Goal: Transaction & Acquisition: Purchase product/service

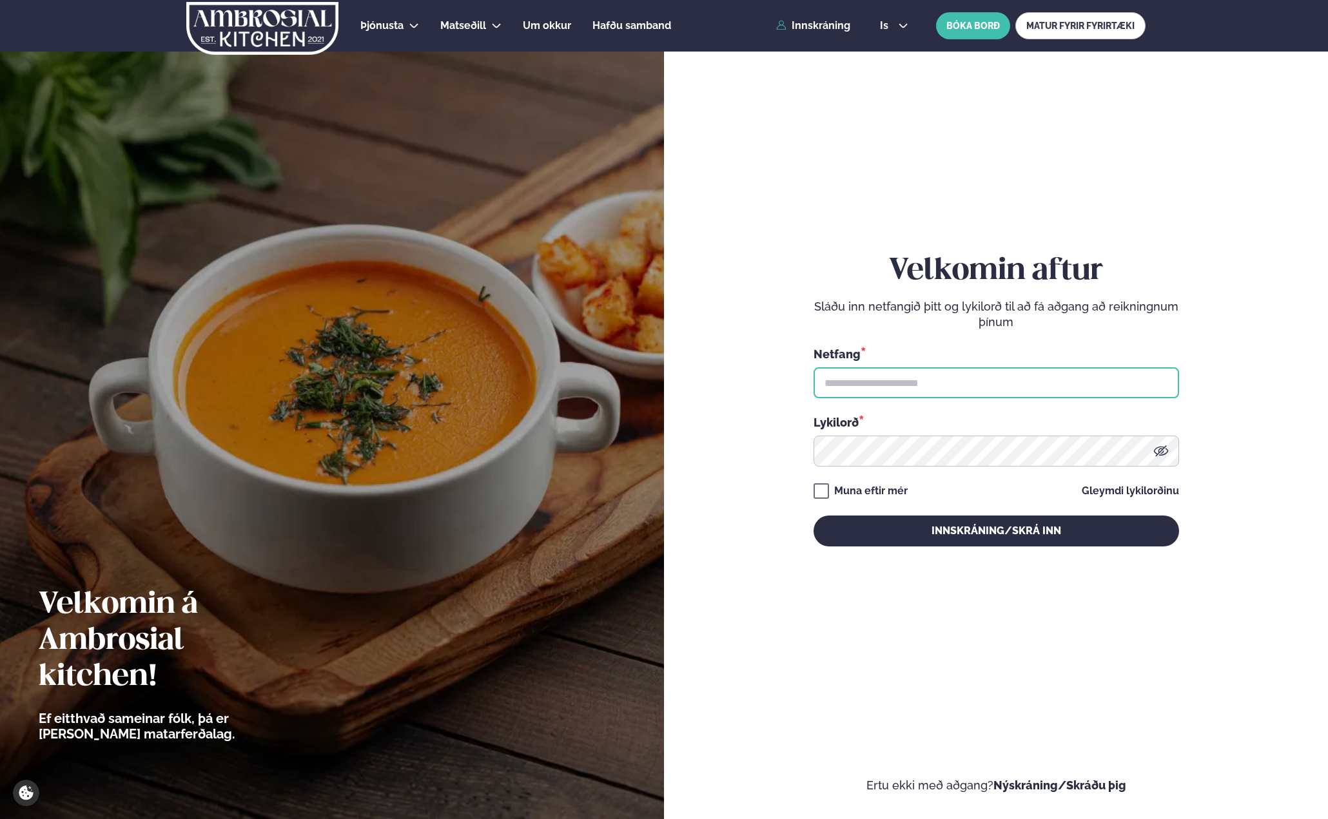
click at [903, 374] on input "text" at bounding box center [995, 382] width 365 height 31
type input "**********"
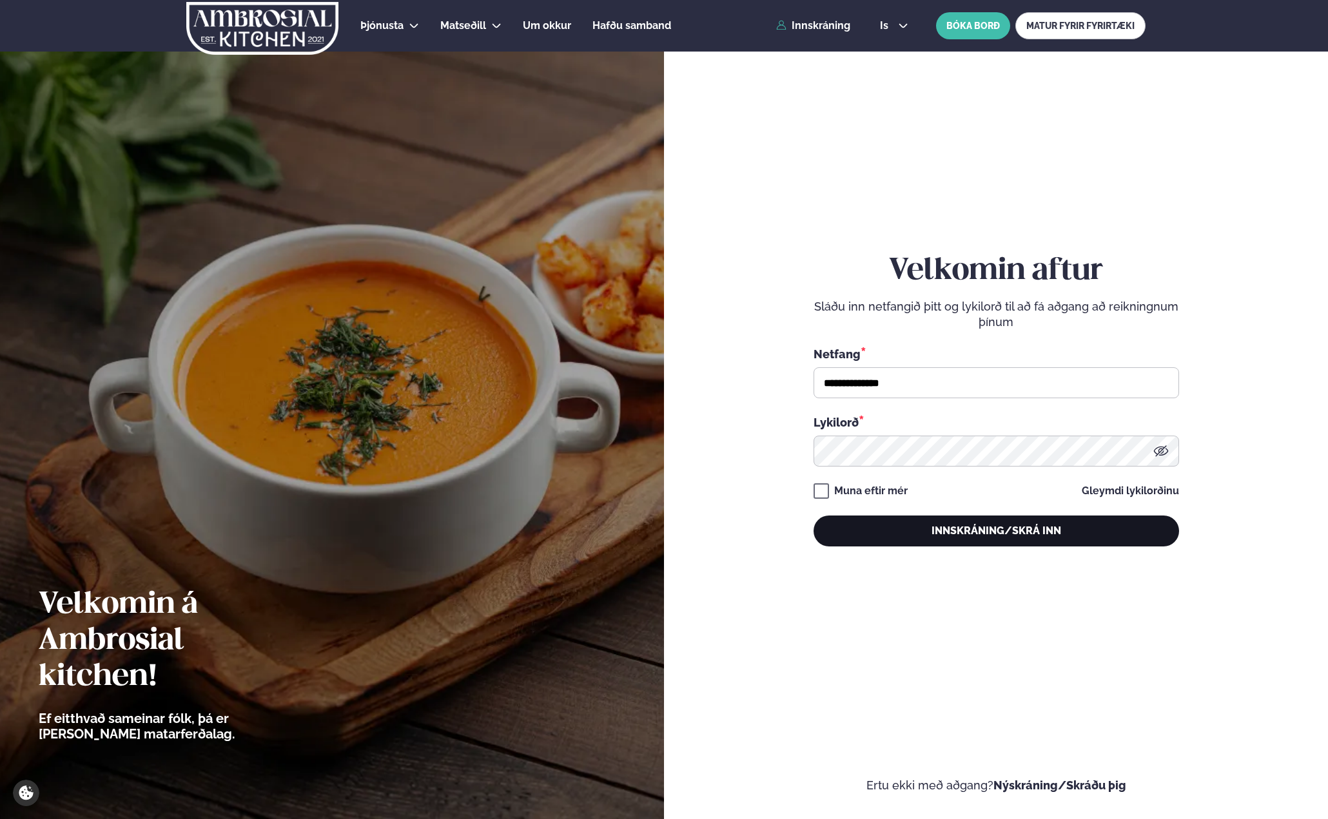
click at [977, 530] on button "Innskráning/Skrá inn" at bounding box center [995, 531] width 365 height 31
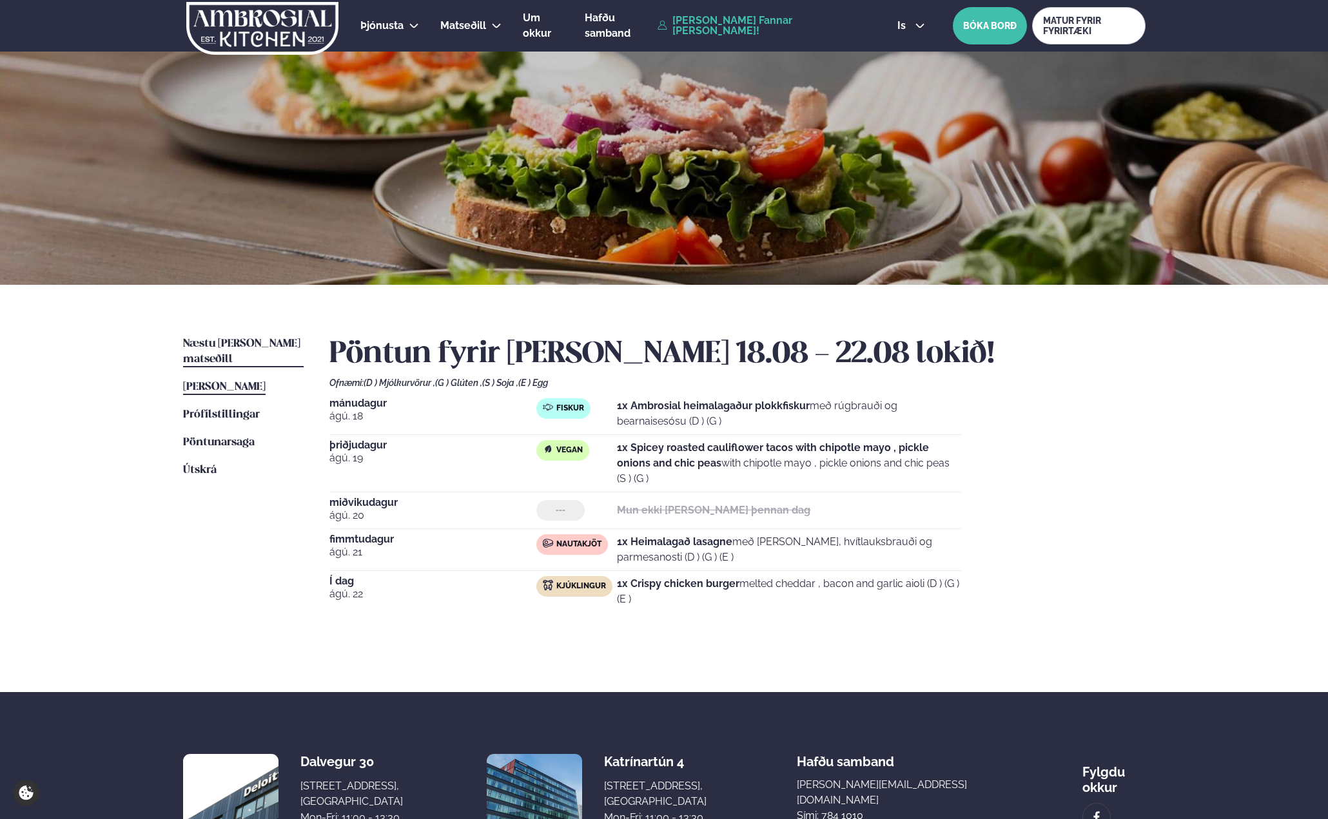
click at [240, 344] on span "Næstu [PERSON_NAME] matseðill" at bounding box center [241, 351] width 117 height 26
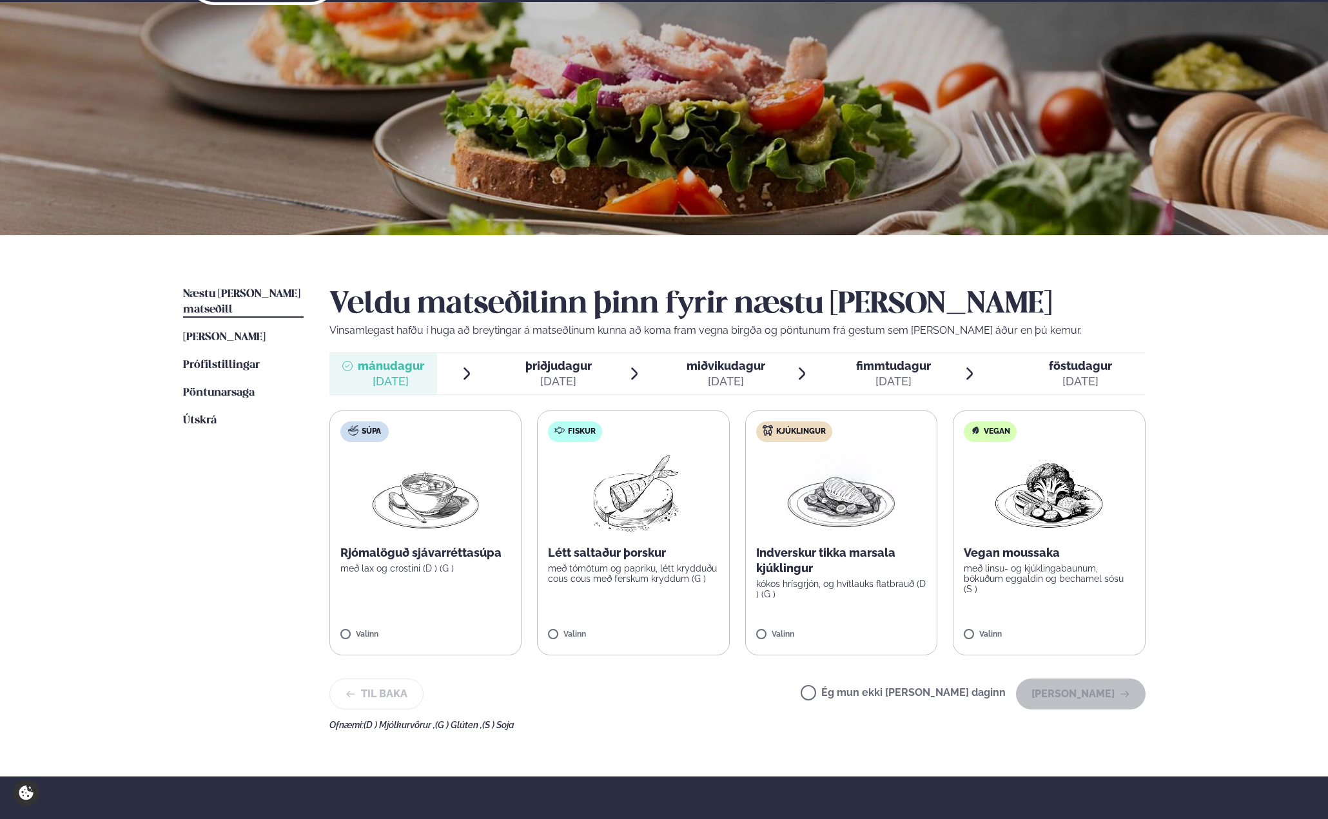
scroll to position [108, 0]
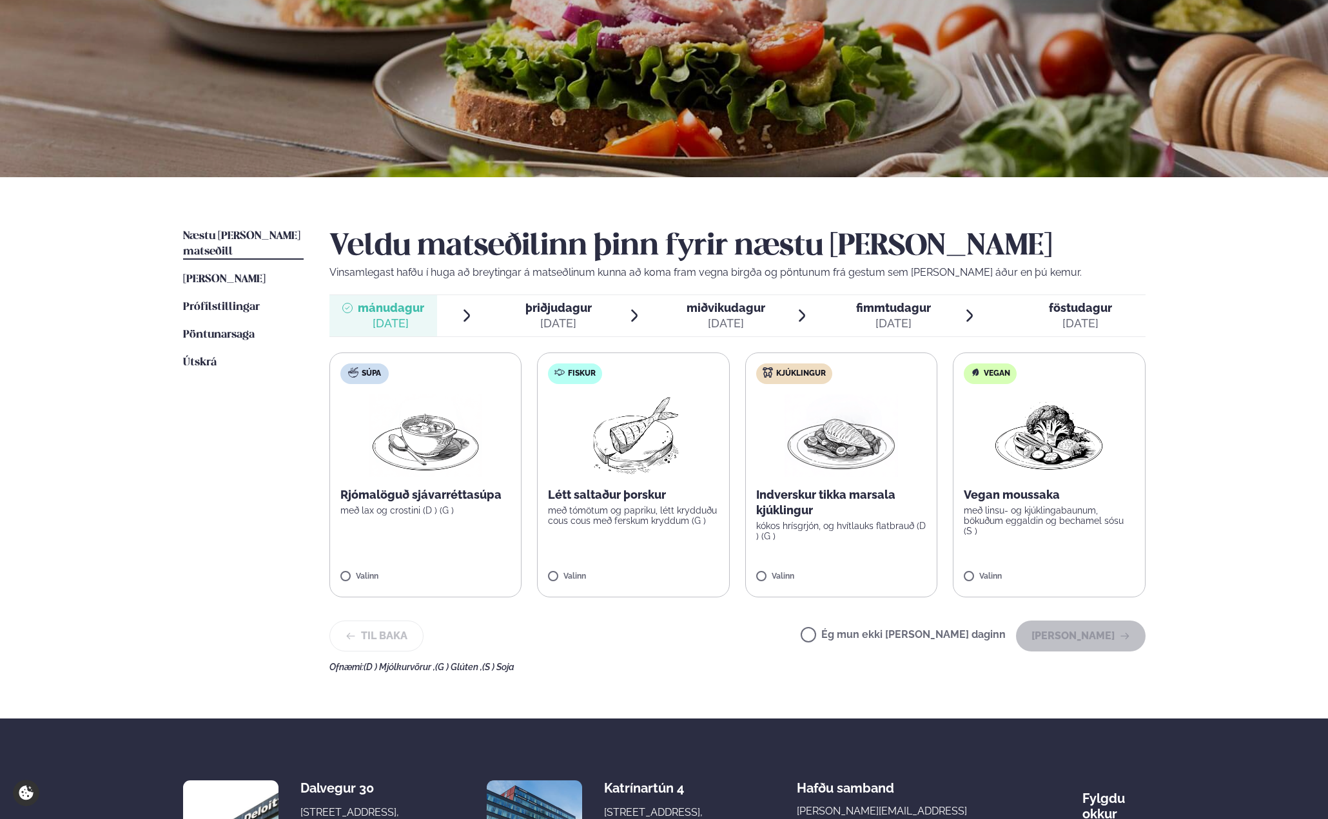
click at [541, 578] on label "Fiskur Létt saltaður þorskur með tómötum og papriku, létt krydduðu cous cous me…" at bounding box center [633, 475] width 193 height 245
click at [1104, 637] on button "[PERSON_NAME]" at bounding box center [1081, 636] width 130 height 31
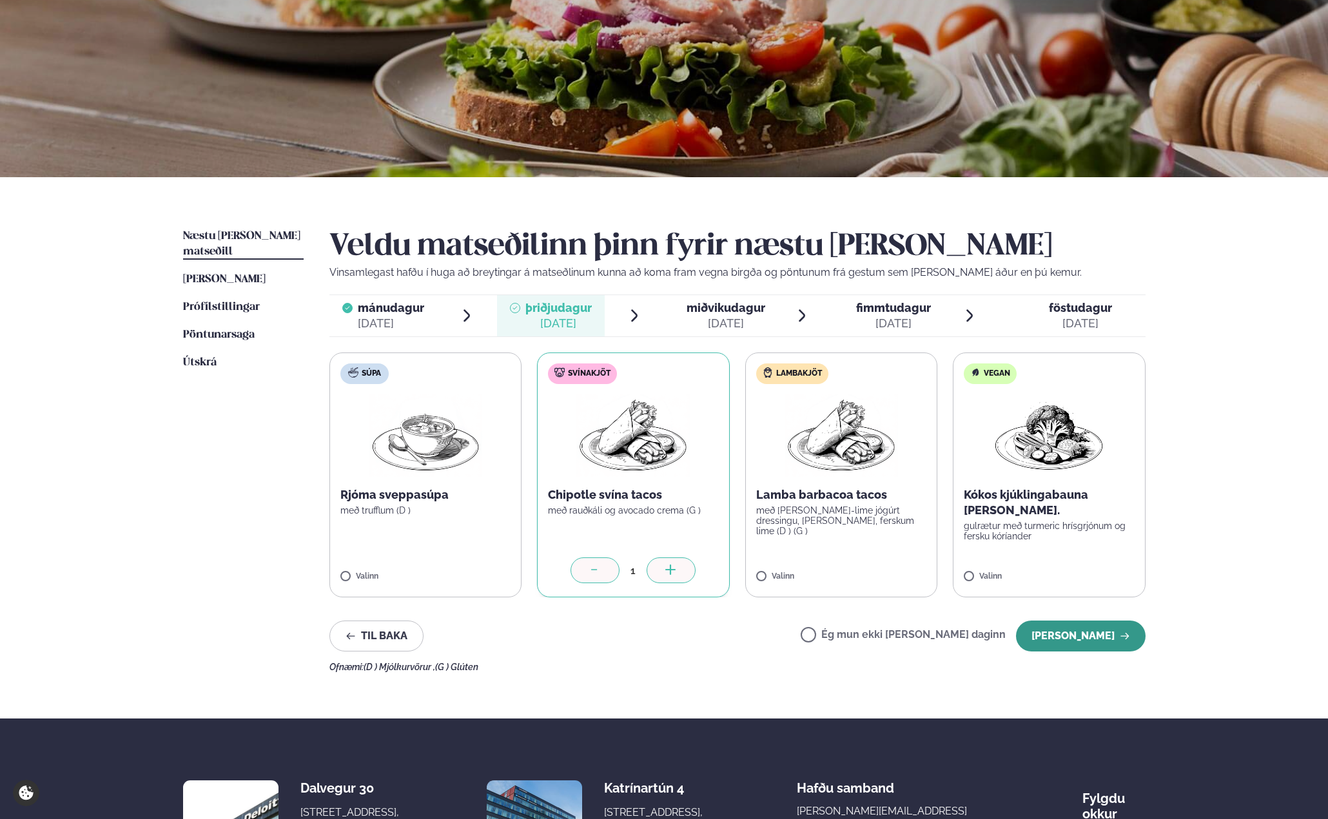
click at [1098, 637] on button "[PERSON_NAME]" at bounding box center [1081, 636] width 130 height 31
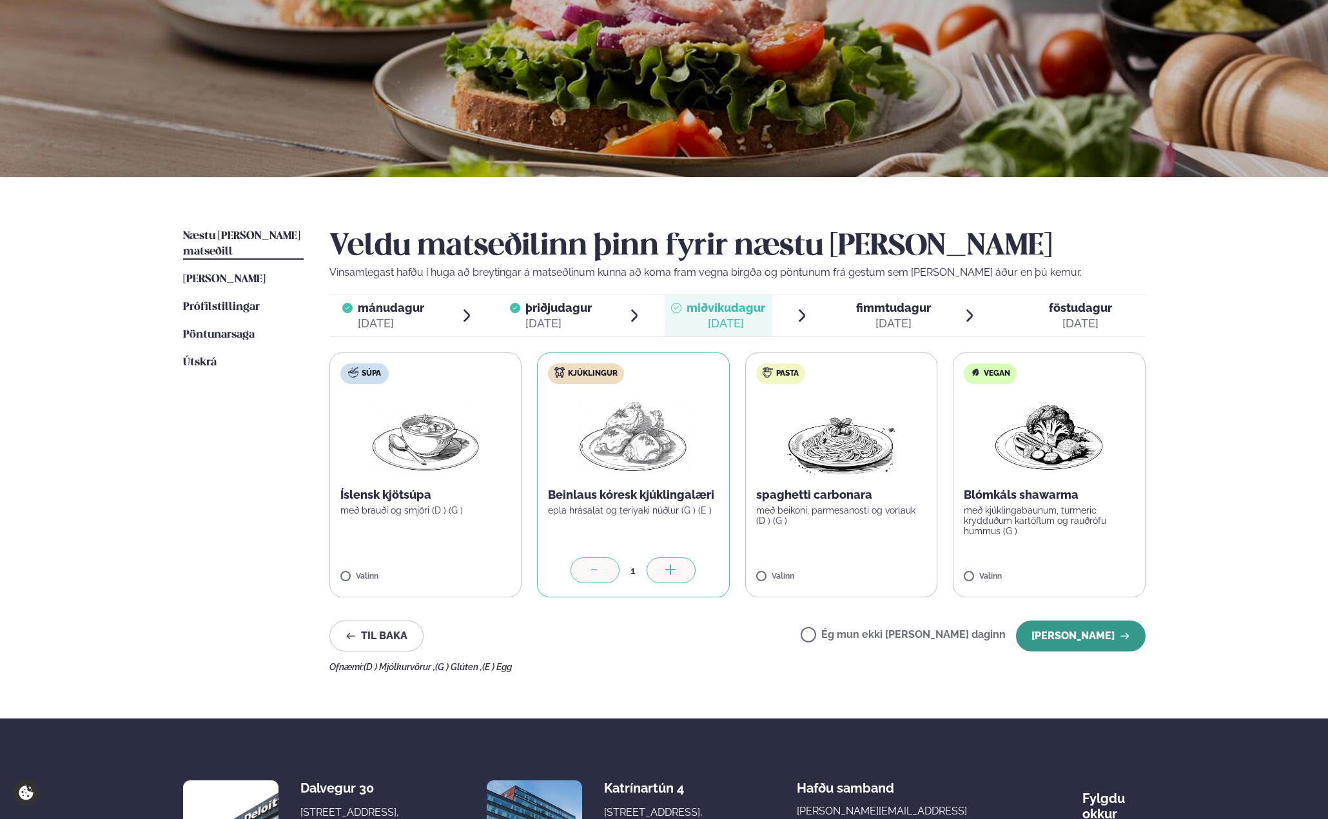
click at [1101, 630] on button "[PERSON_NAME]" at bounding box center [1081, 636] width 130 height 31
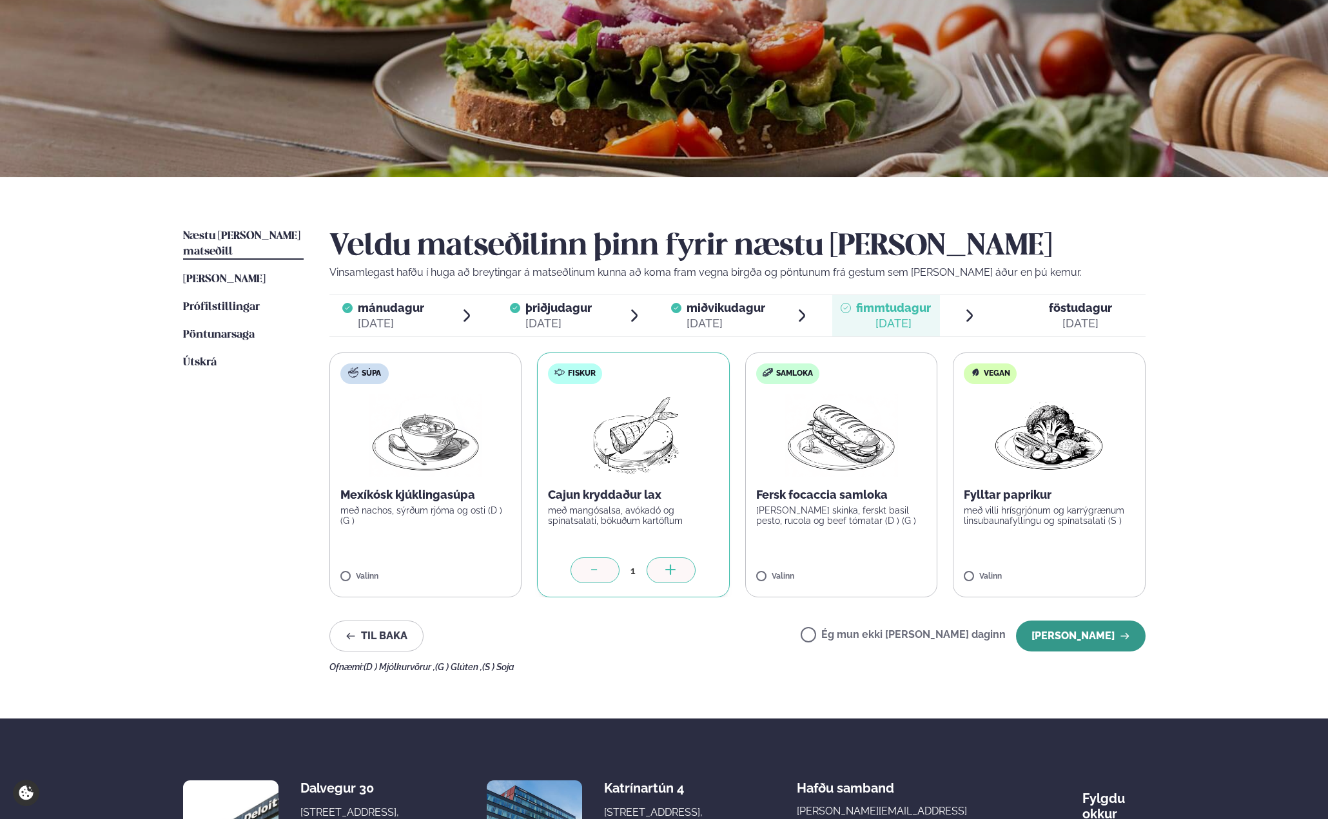
click at [1080, 631] on button "[PERSON_NAME]" at bounding box center [1081, 636] width 130 height 31
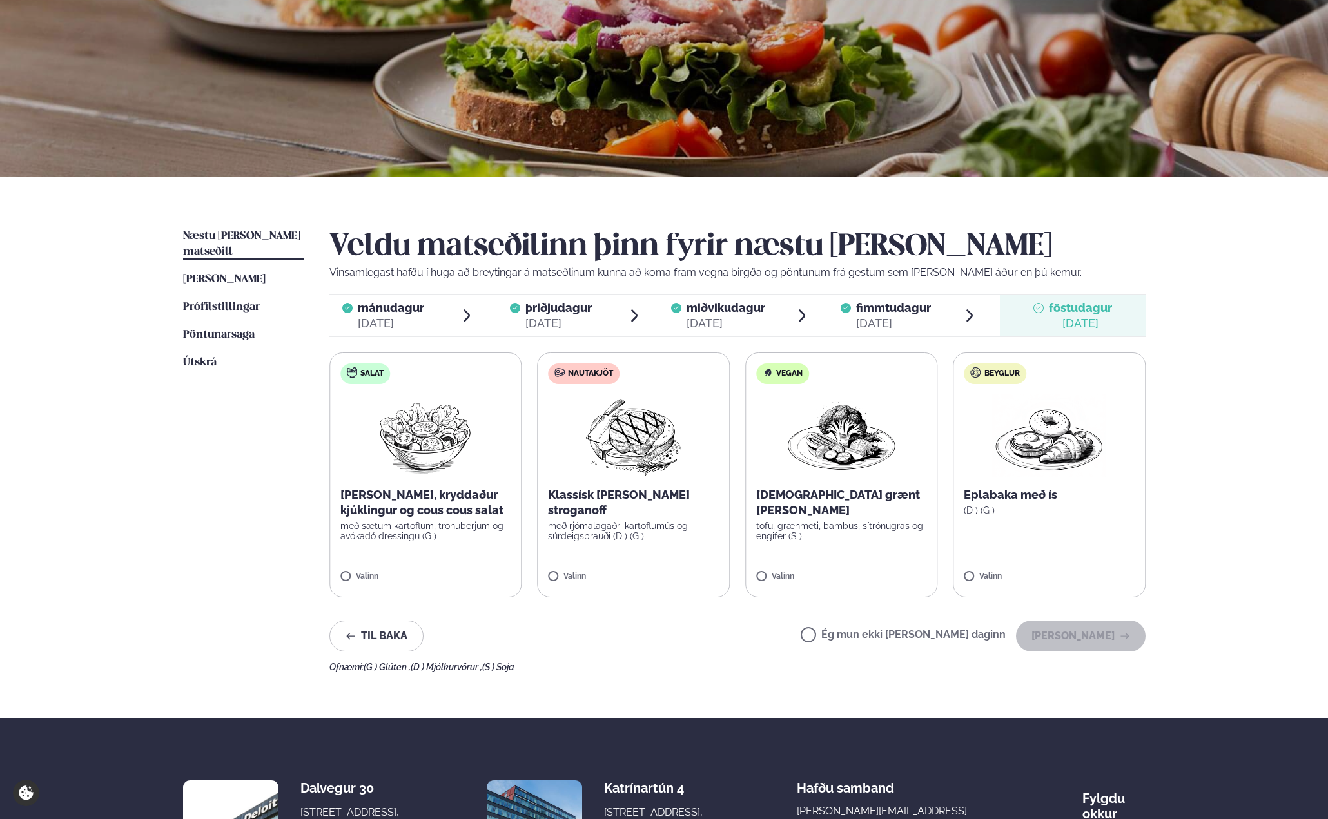
click at [579, 568] on label "Nautakjöt Klassísk [PERSON_NAME] stroganoff með rjómalagaðri kartöflumús og súr…" at bounding box center [633, 475] width 193 height 245
click at [1106, 641] on button "[PERSON_NAME]" at bounding box center [1081, 636] width 130 height 31
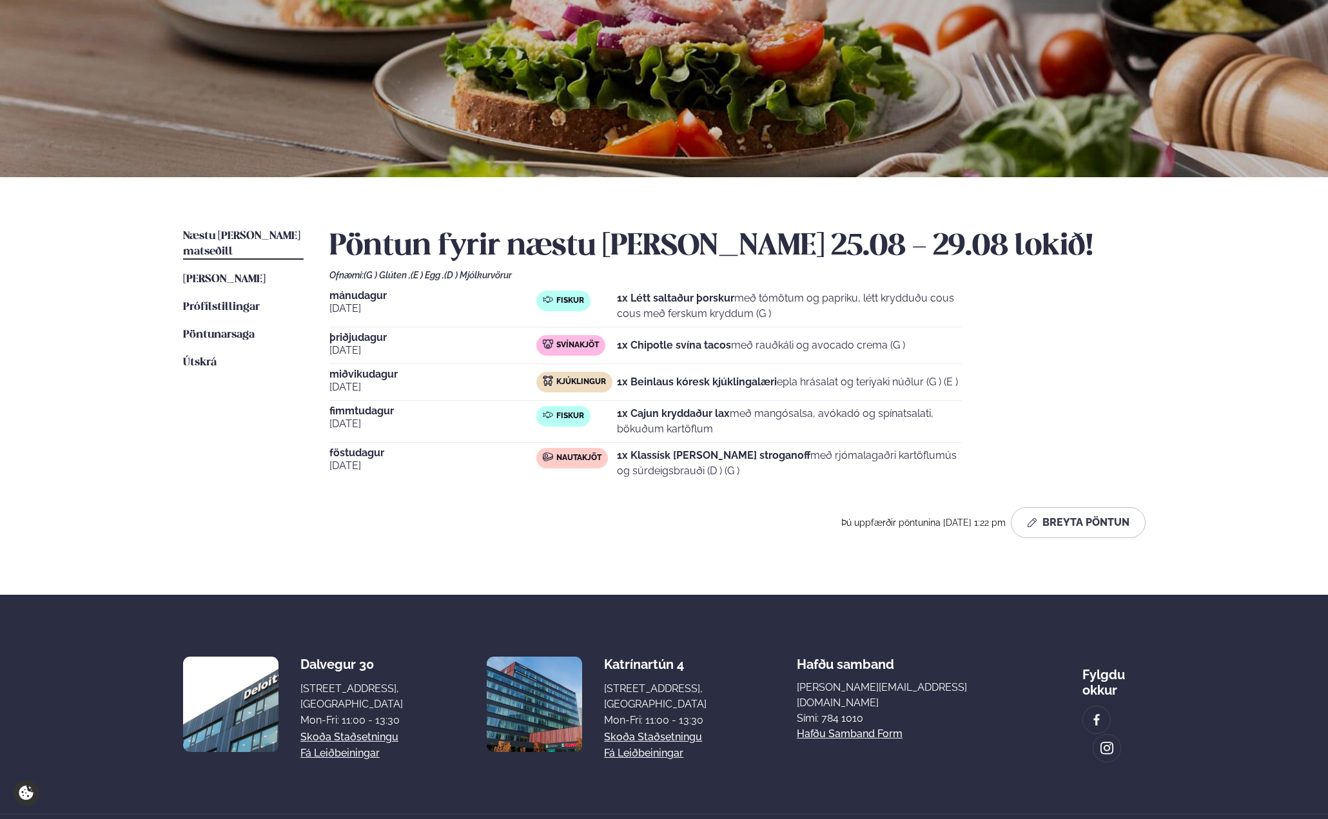
click at [1107, 222] on div "Næstu [PERSON_NAME] matseðill Næsta vika [PERSON_NAME] matseðill [PERSON_NAME] …" at bounding box center [664, 386] width 1040 height 418
